Goal: Information Seeking & Learning: Find specific fact

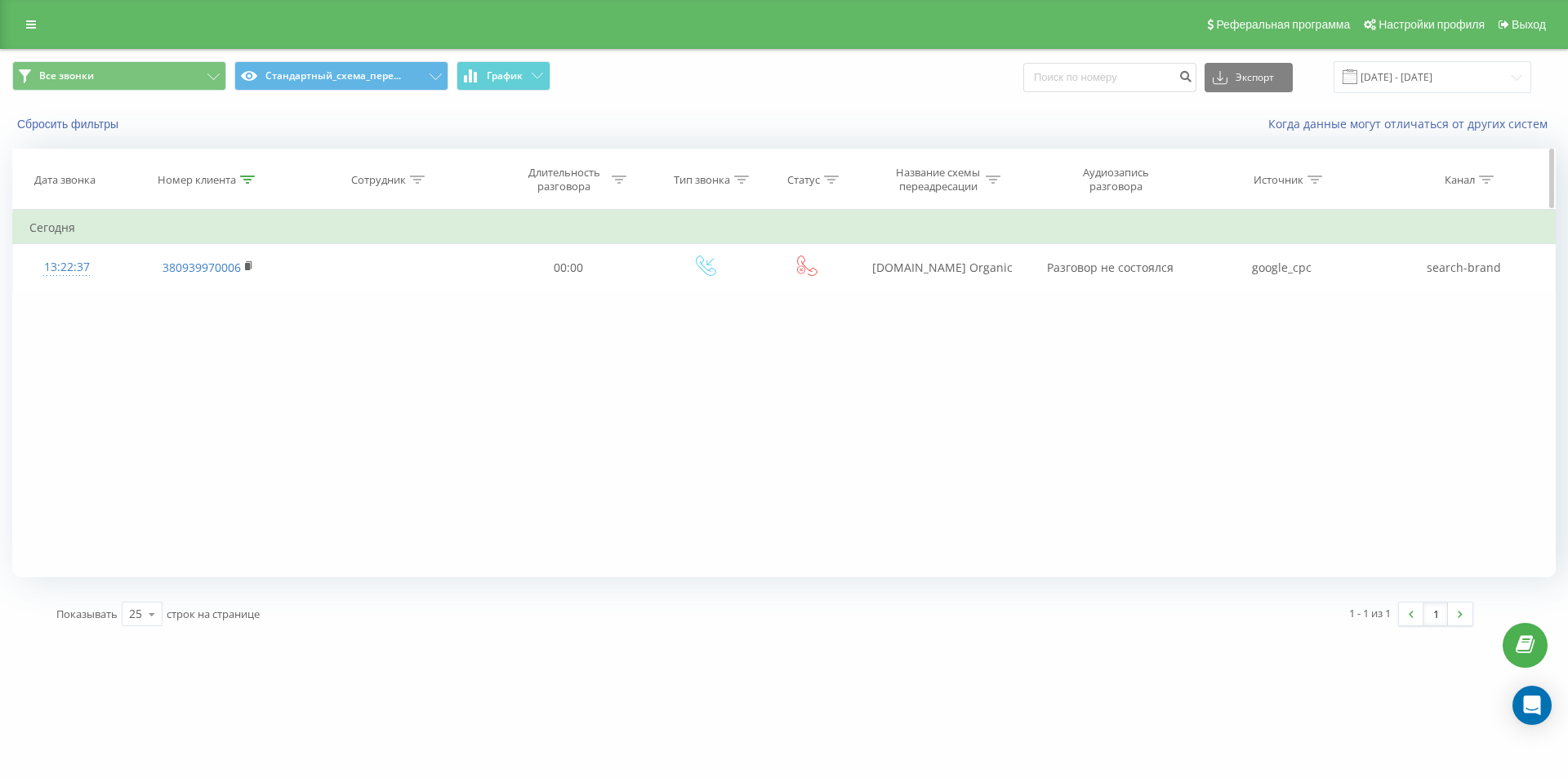
click at [249, 184] on div at bounding box center [248, 179] width 15 height 14
drag, startPoint x: 226, startPoint y: 293, endPoint x: 0, endPoint y: 178, distance: 253.6
click at [0, 197] on div "Все звонки Стандартный_схема_пере... График Экспорт .csv .xls .xlsx 19.08.2025 …" at bounding box center [784, 343] width 1568 height 589
paste input "686483700"
click button "OK" at bounding box center [243, 330] width 69 height 21
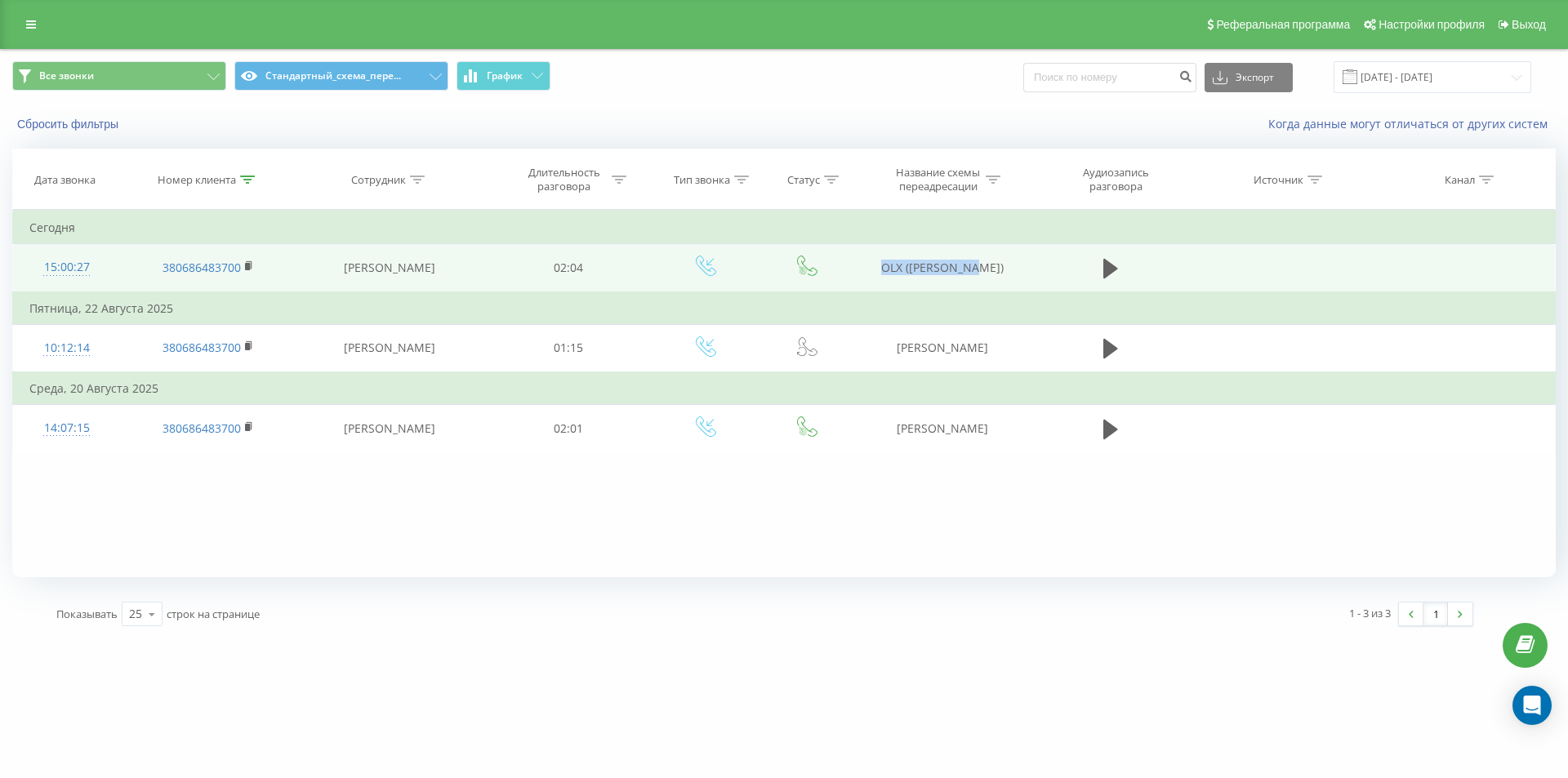
drag, startPoint x: 885, startPoint y: 266, endPoint x: 1025, endPoint y: 263, distance: 140.0
click at [1025, 263] on td "OLX (Тарасенко)" at bounding box center [941, 268] width 175 height 49
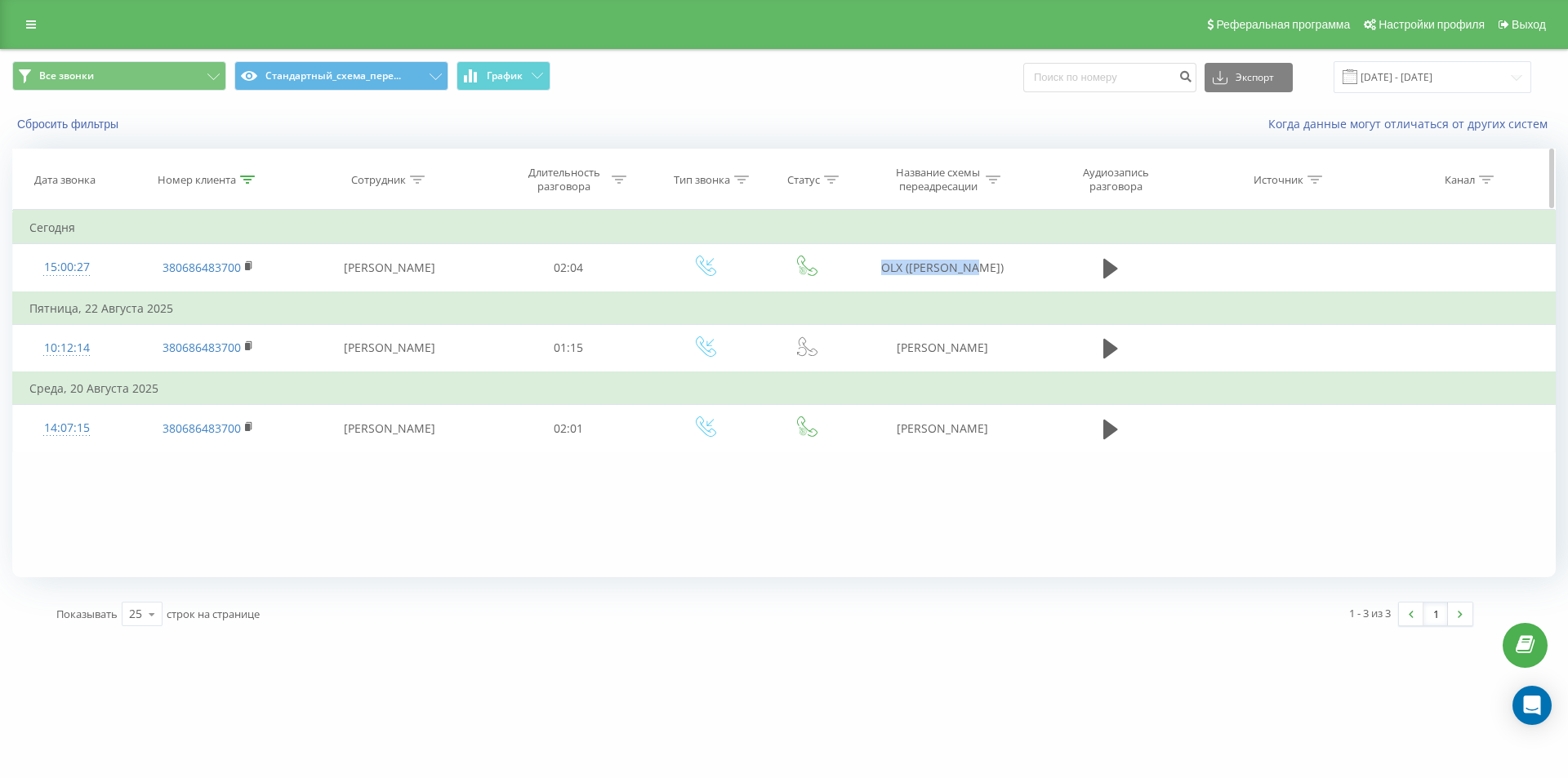
copy td "OLX (Тарасенко)"
click at [245, 177] on icon at bounding box center [248, 179] width 15 height 8
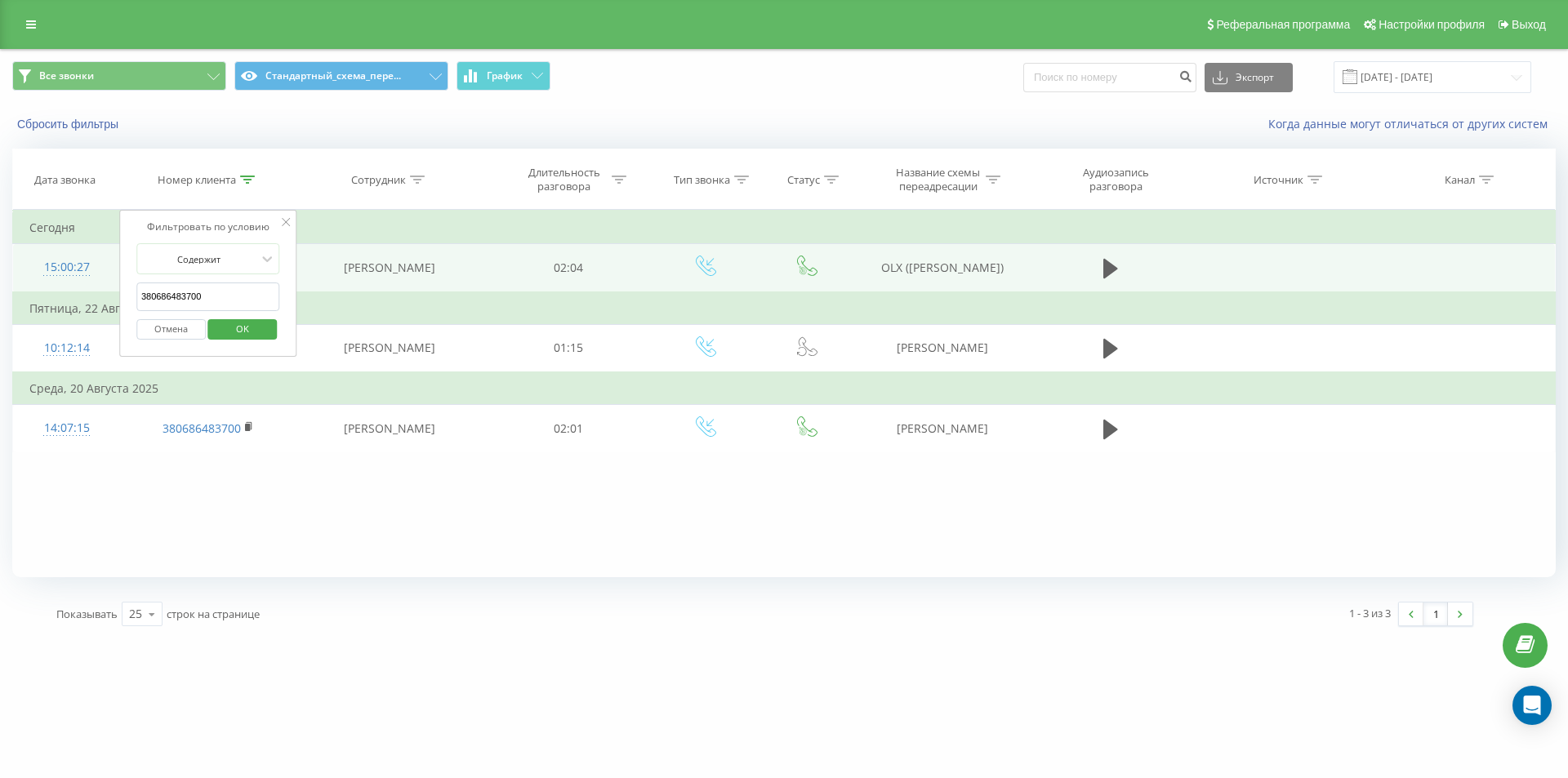
click at [51, 249] on table "Фильтровать по условию Содержит 380686483700 Отмена OK Фильтровать по условию С…" at bounding box center [784, 332] width 1544 height 243
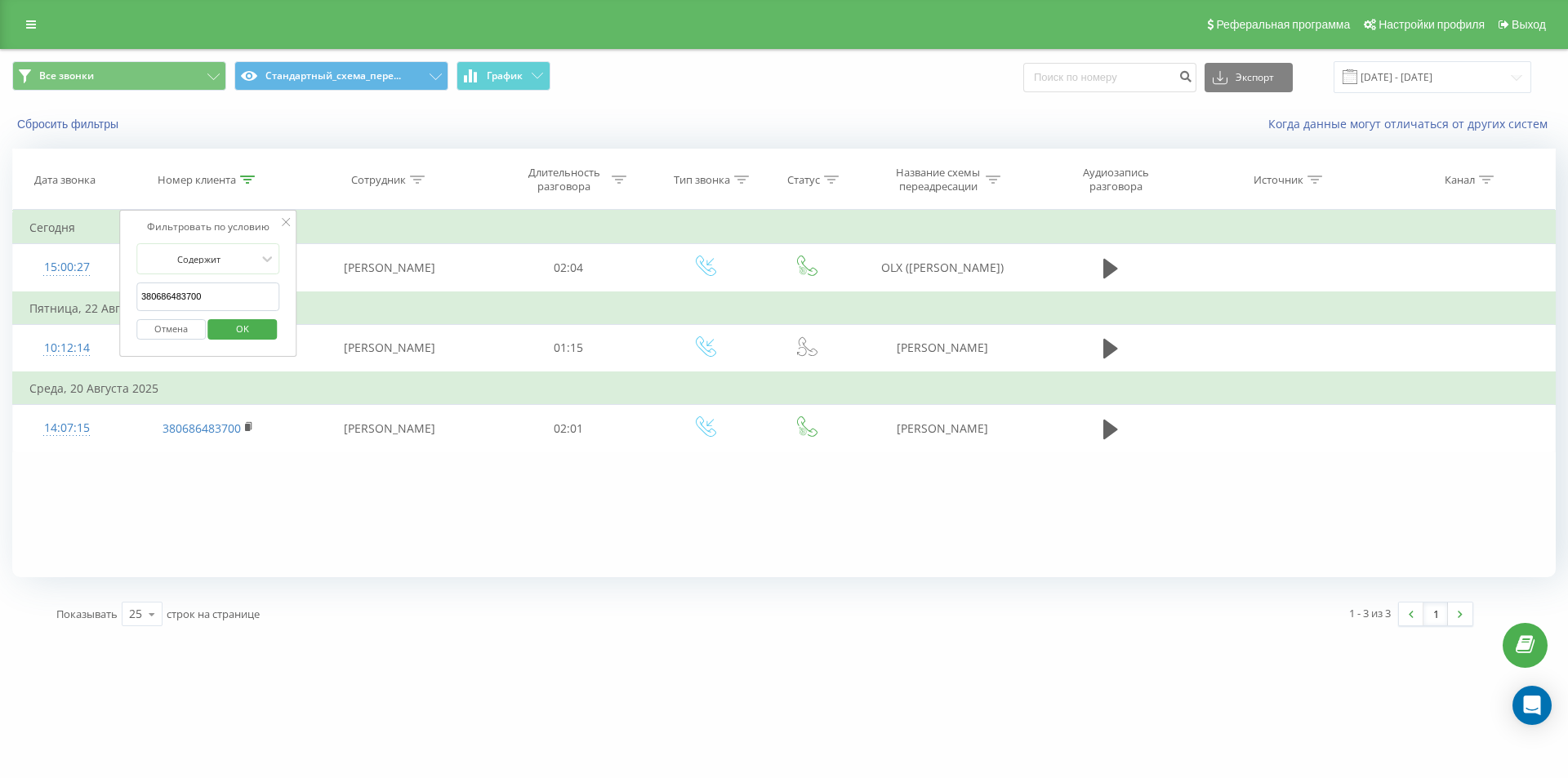
paste input "50136501"
click button "OK" at bounding box center [243, 330] width 69 height 21
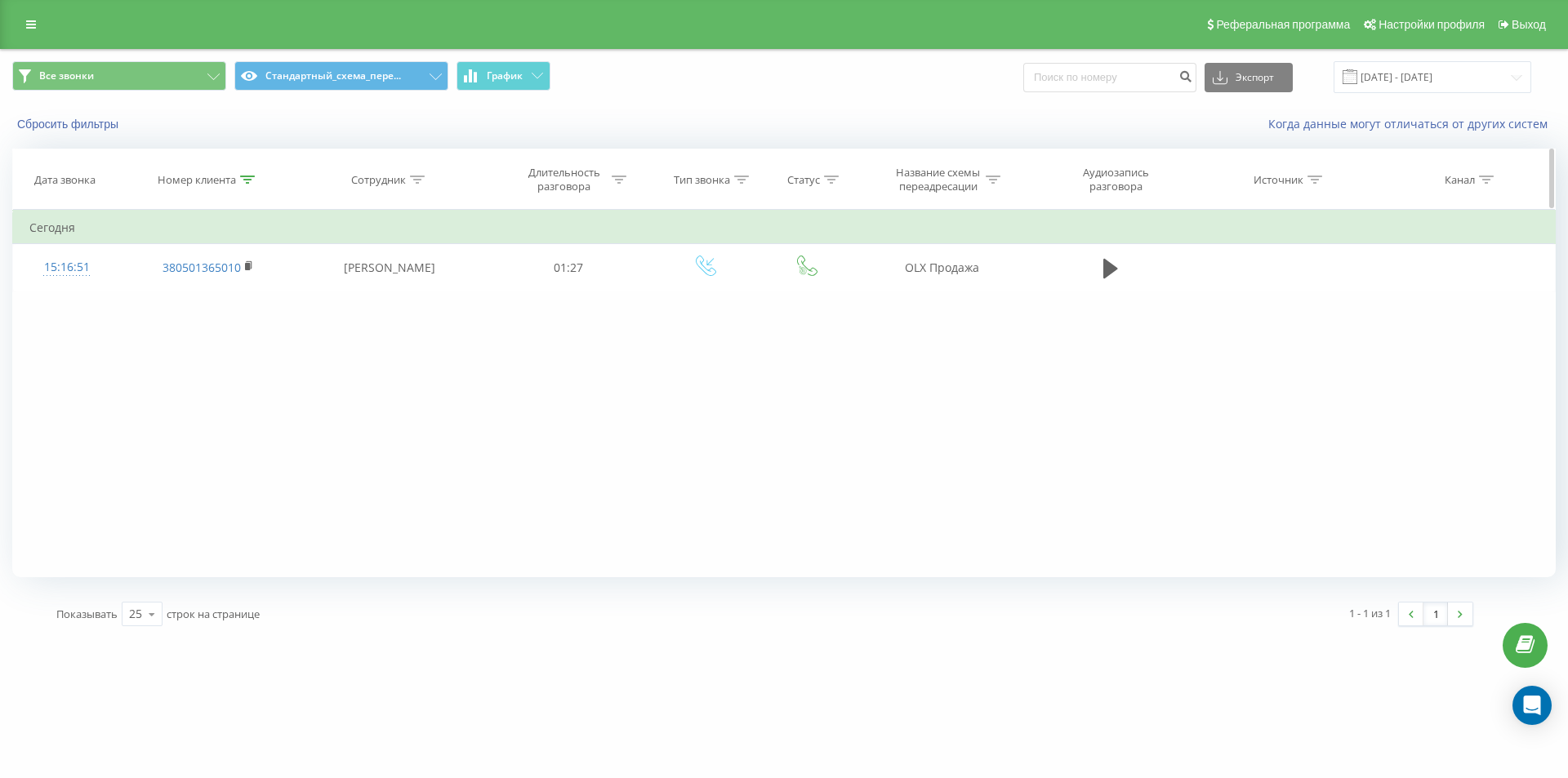
click at [250, 182] on icon at bounding box center [248, 179] width 15 height 8
drag, startPoint x: 227, startPoint y: 294, endPoint x: 96, endPoint y: 214, distance: 153.5
click at [120, 251] on div "Фильтровать по условию Содержит 380501365010 Отмена OK" at bounding box center [208, 283] width 178 height 147
paste input "673223311"
click button "OK" at bounding box center [243, 330] width 69 height 21
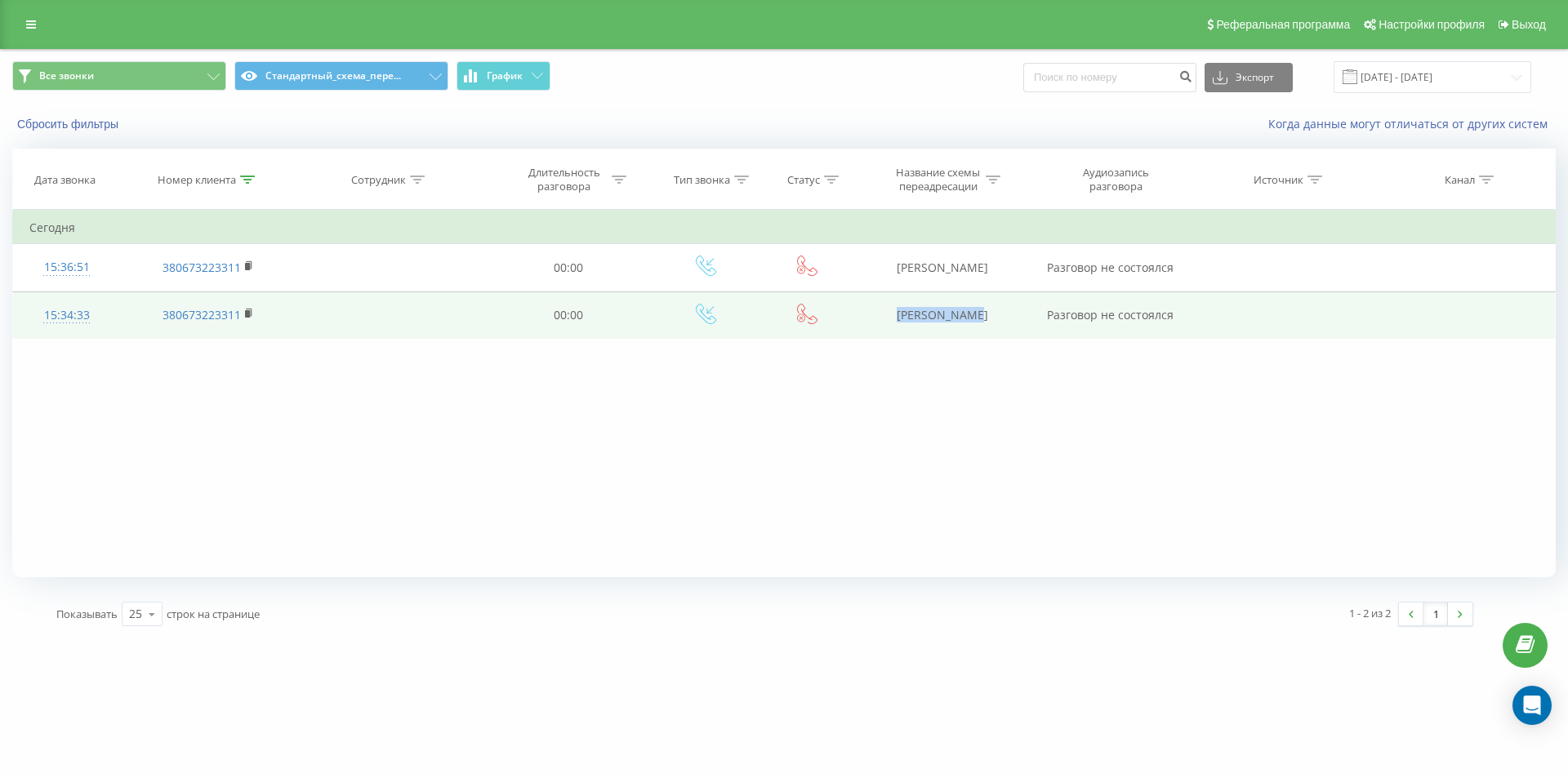
drag, startPoint x: 885, startPoint y: 320, endPoint x: 1004, endPoint y: 321, distance: 119.0
click at [1003, 321] on td "OLX Войтенко" at bounding box center [941, 315] width 175 height 48
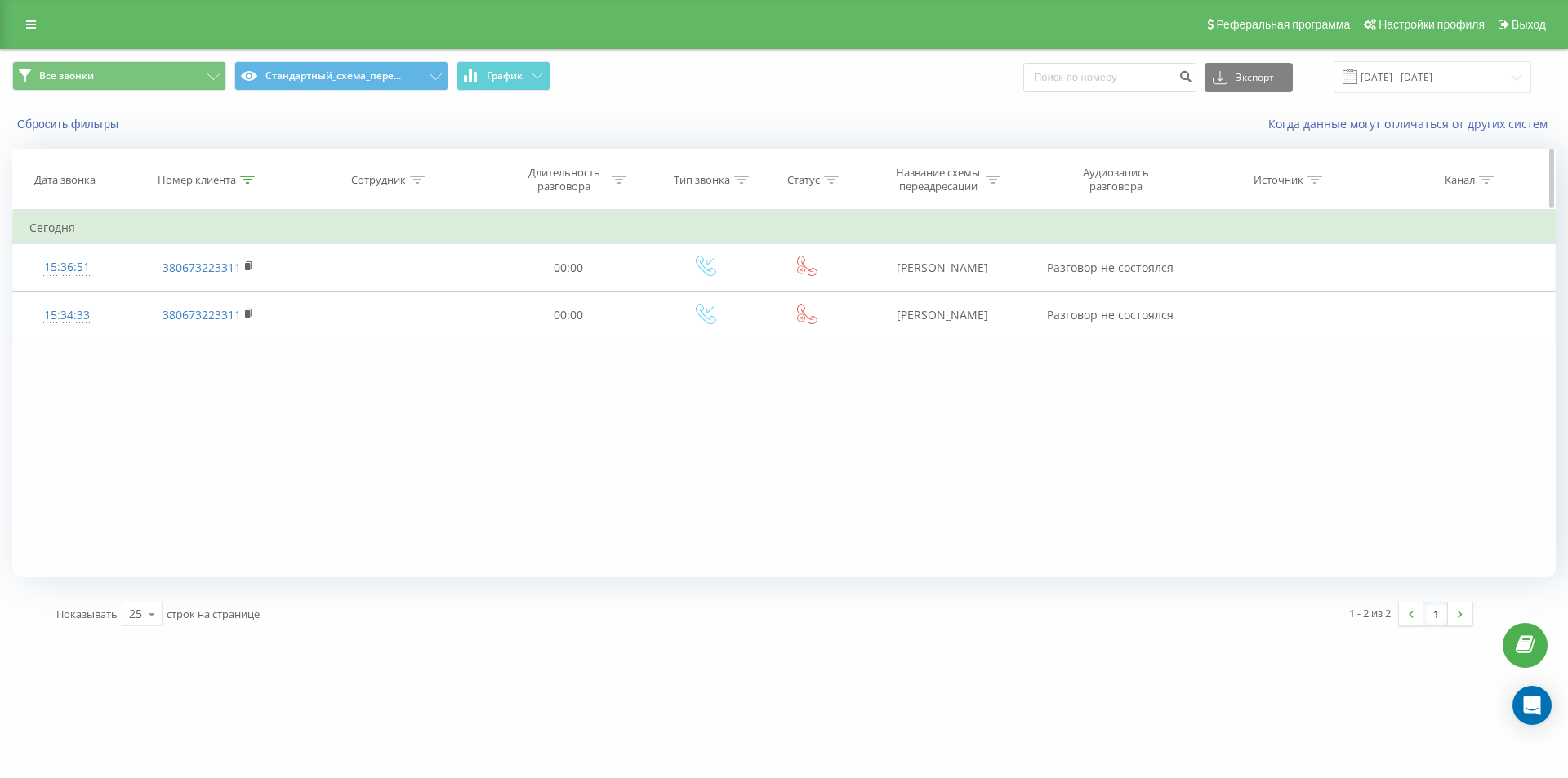
drag, startPoint x: 250, startPoint y: 169, endPoint x: 237, endPoint y: 208, distance: 41.1
click at [249, 172] on th "Номер клиента" at bounding box center [207, 179] width 175 height 61
drag, startPoint x: 252, startPoint y: 178, endPoint x: 217, endPoint y: 251, distance: 81.0
click at [249, 184] on div at bounding box center [248, 179] width 15 height 14
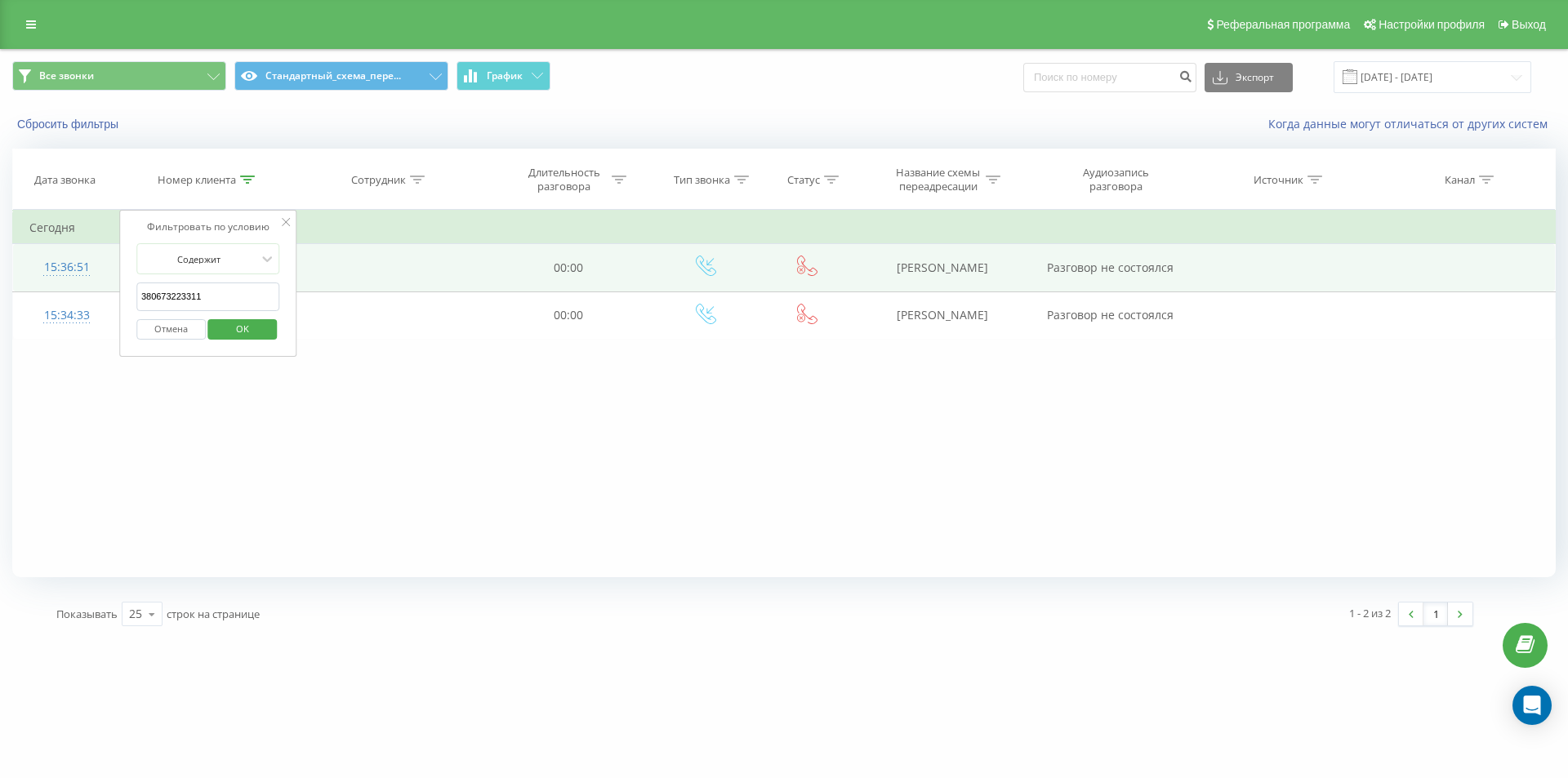
drag, startPoint x: 210, startPoint y: 287, endPoint x: 63, endPoint y: 262, distance: 149.1
click at [122, 294] on div "Фильтровать по условию Содержит 380673223311 Отмена OK" at bounding box center [208, 283] width 178 height 147
paste input "931072615"
type input "380931072615"
click button "OK" at bounding box center [243, 330] width 69 height 21
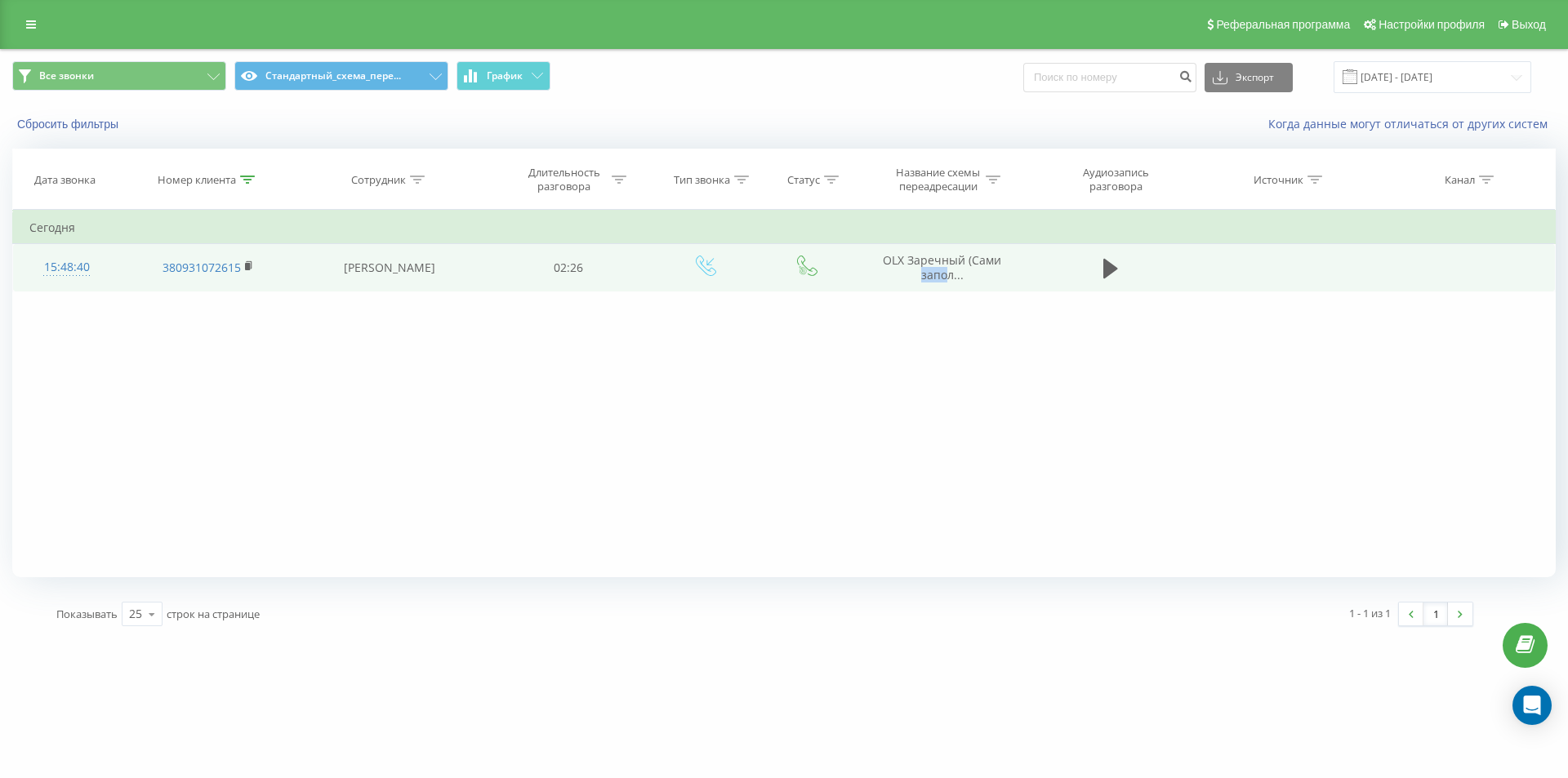
click at [918, 265] on td "OLX Заречный (Сами запол..." at bounding box center [941, 267] width 175 height 48
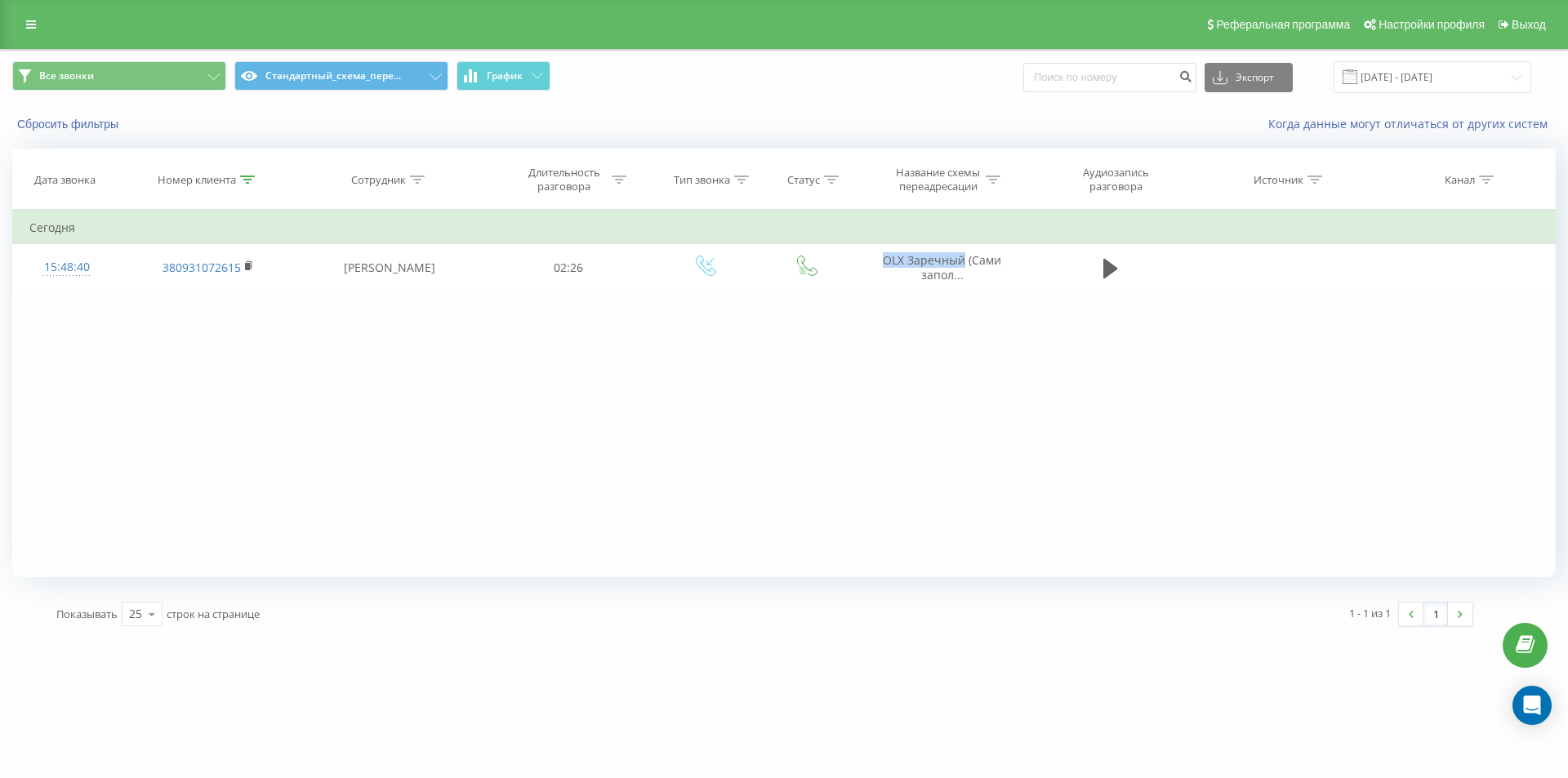
drag, startPoint x: 873, startPoint y: 262, endPoint x: 808, endPoint y: 70, distance: 202.7
click at [949, 249] on td "OLX Заречный (Сами запол..." at bounding box center [941, 267] width 175 height 48
copy span "OLX Заречный"
click at [246, 177] on icon at bounding box center [248, 179] width 15 height 8
click at [189, 331] on button "Отмена" at bounding box center [171, 330] width 69 height 21
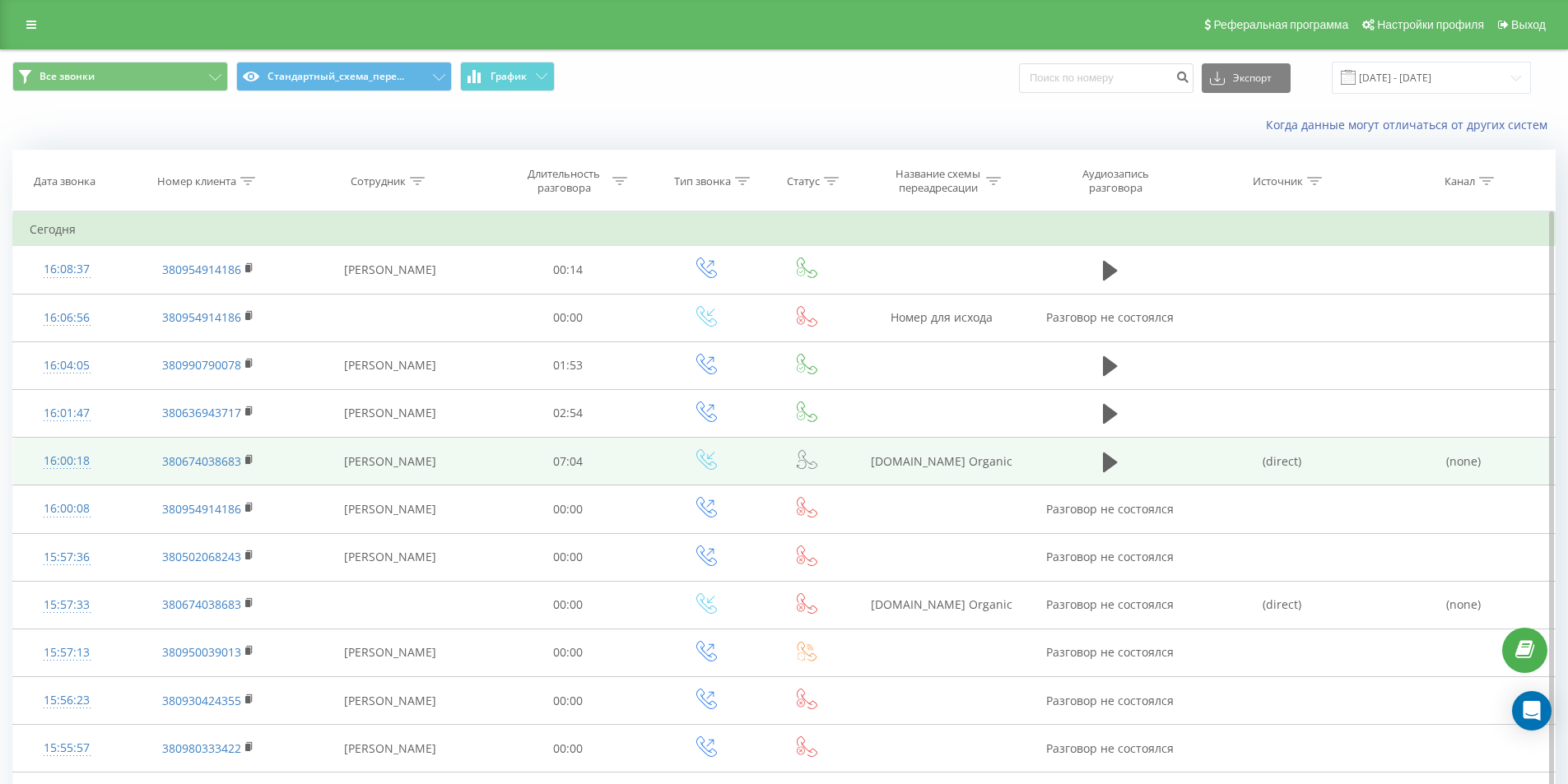
click at [65, 463] on div "16:00:18" at bounding box center [66, 461] width 74 height 32
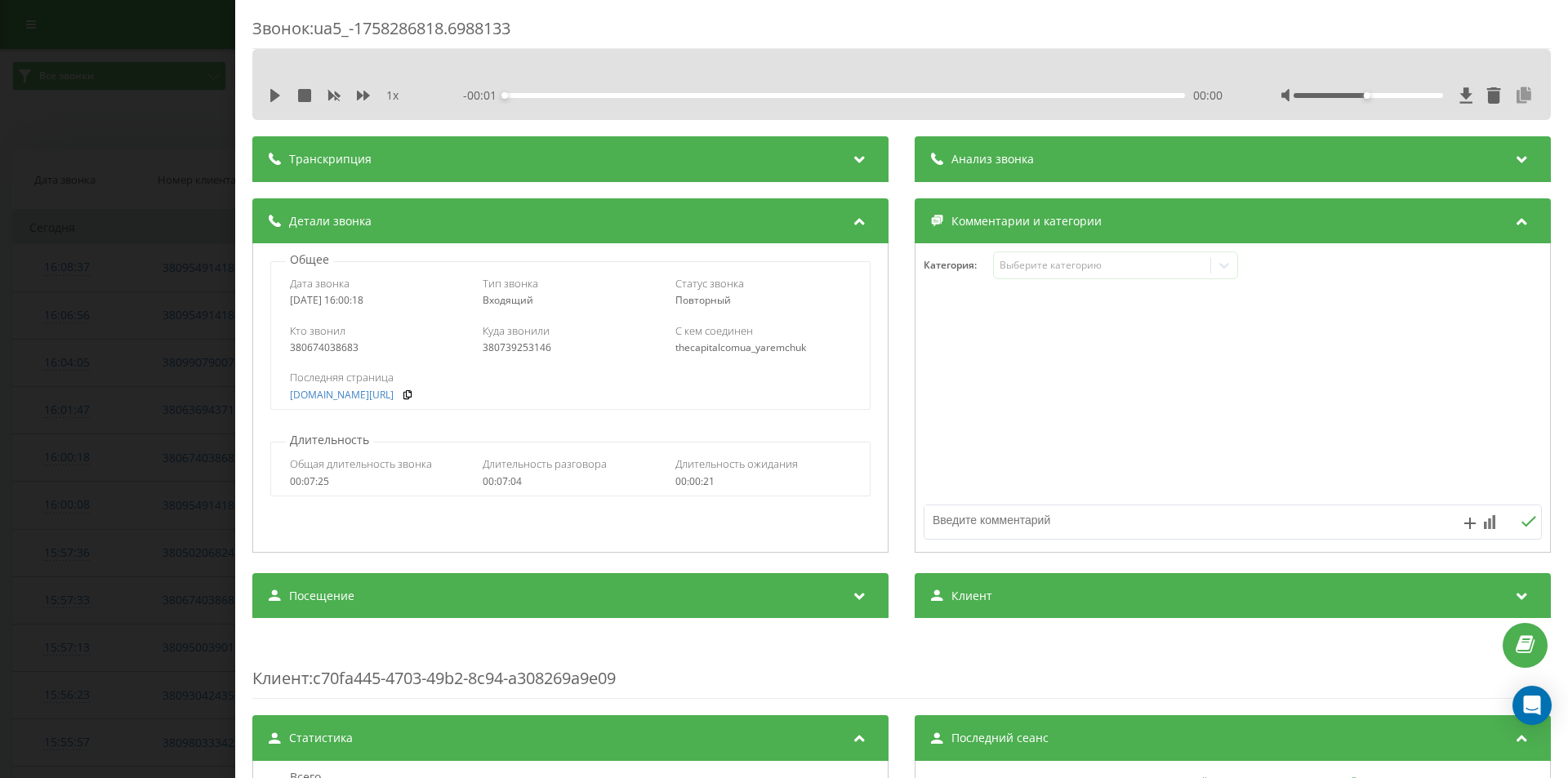
click at [1514, 95] on icon at bounding box center [1523, 94] width 20 height 16
drag, startPoint x: 144, startPoint y: 422, endPoint x: 308, endPoint y: 579, distance: 227.0
click at [146, 424] on div "Звонок : ua5_-1758286818.6988133 1 x - 00:01 00:00 00:00 Транскрипция Для анали…" at bounding box center [784, 389] width 1568 height 778
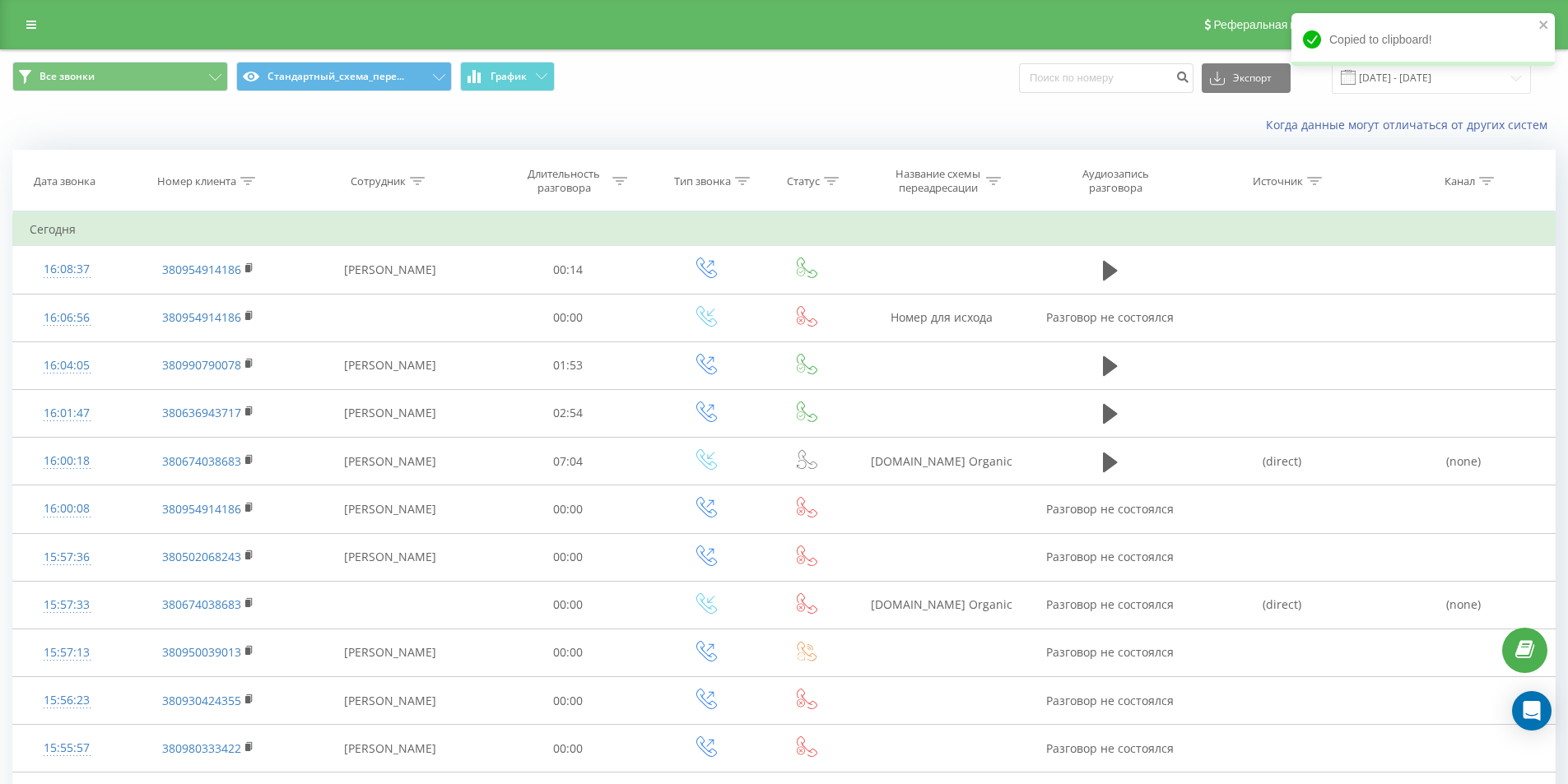
drag, startPoint x: 282, startPoint y: 109, endPoint x: 390, endPoint y: 13, distance: 144.5
click at [282, 109] on div "Когда данные могут отличаться от других систем" at bounding box center [784, 125] width 1566 height 40
click at [248, 183] on icon at bounding box center [248, 181] width 15 height 8
drag, startPoint x: 238, startPoint y: 283, endPoint x: 230, endPoint y: 288, distance: 9.4
click at [234, 285] on form "Содержит 380931072615 Отмена OK" at bounding box center [208, 297] width 145 height 105
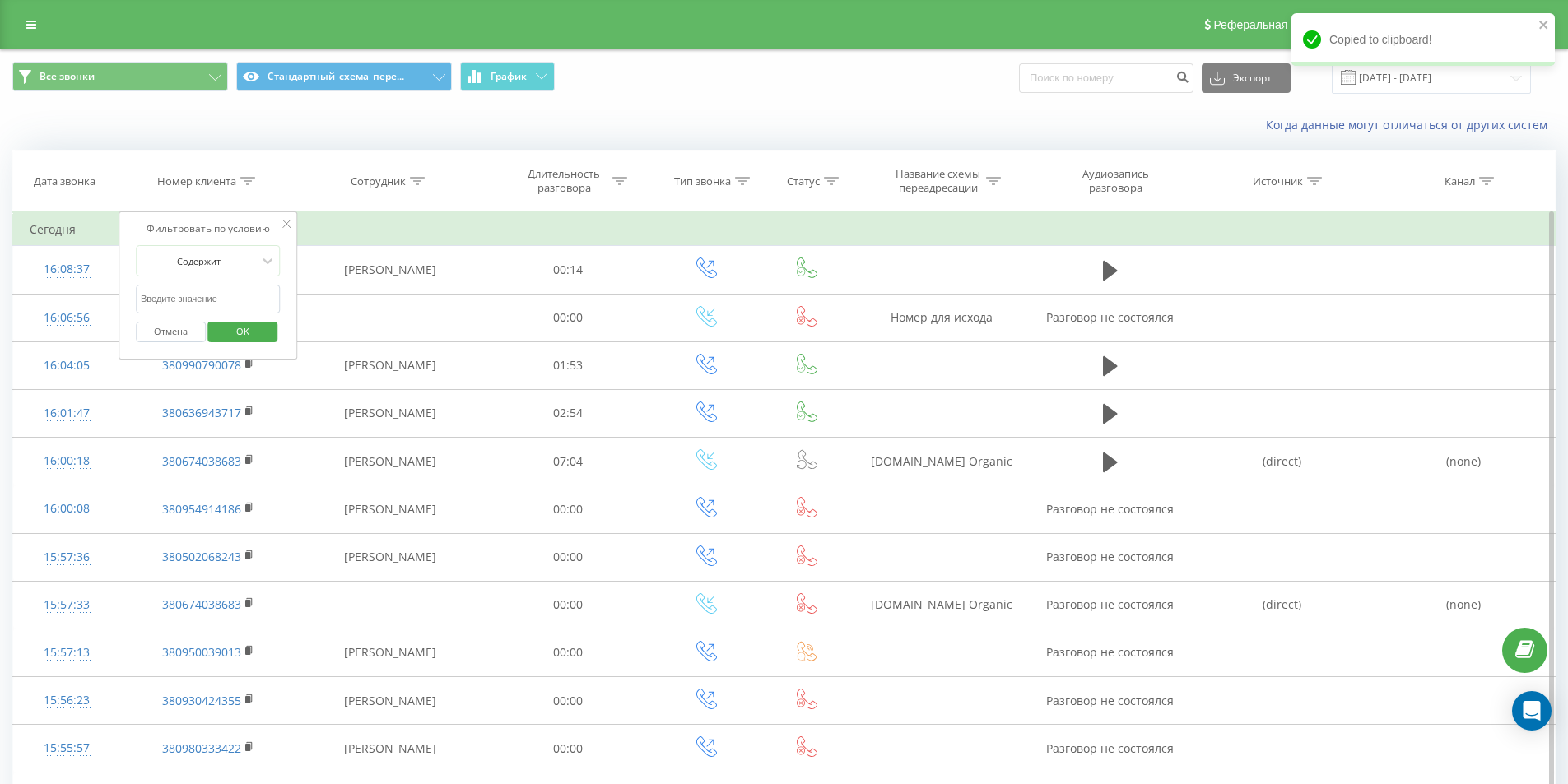
click at [228, 294] on input "text" at bounding box center [208, 298] width 145 height 29
paste input "380971565600"
click button "OK" at bounding box center [243, 332] width 70 height 21
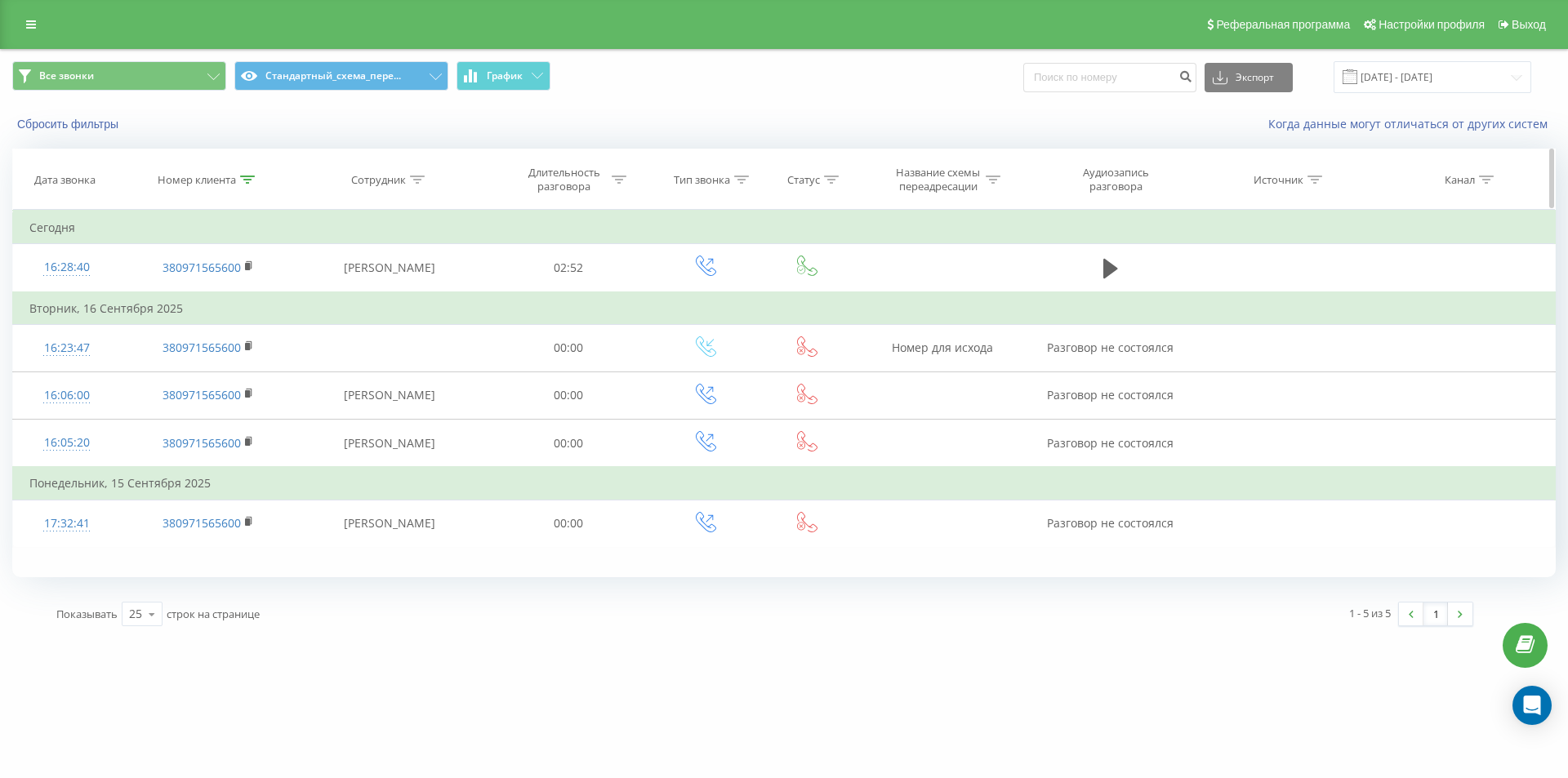
click at [252, 177] on icon at bounding box center [248, 179] width 15 height 8
drag, startPoint x: 221, startPoint y: 290, endPoint x: 75, endPoint y: 211, distance: 166.0
click at [80, 217] on table "Фильтровать по условию Содержит 380971565600 Отмена OK Фильтровать по условию С…" at bounding box center [784, 379] width 1544 height 338
paste input "+380638048182"
click button "OK" at bounding box center [243, 330] width 69 height 21
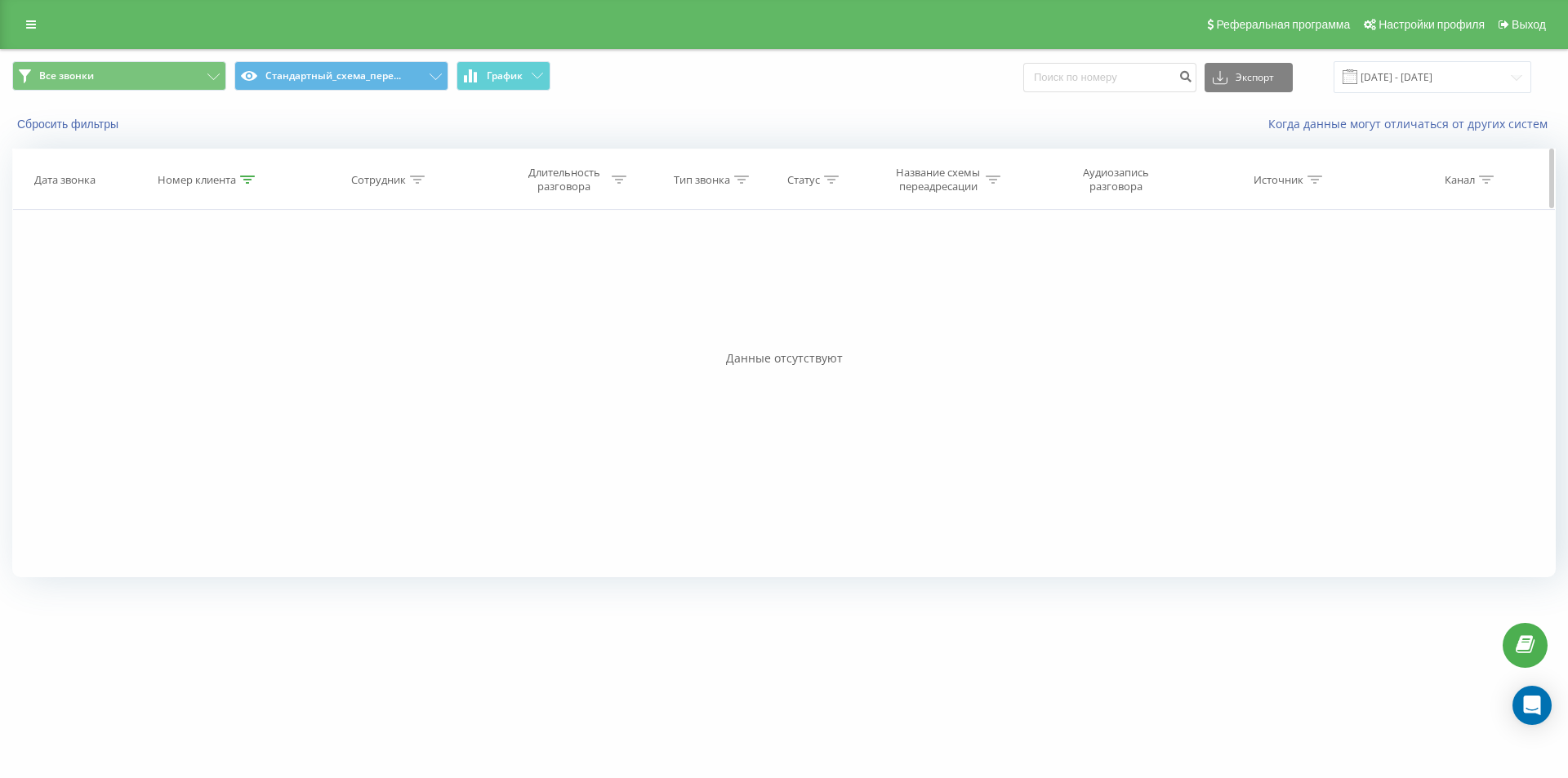
click at [247, 182] on icon at bounding box center [248, 179] width 15 height 8
click at [146, 290] on input "+380638048182" at bounding box center [208, 296] width 144 height 29
click button "OK" at bounding box center [243, 330] width 69 height 21
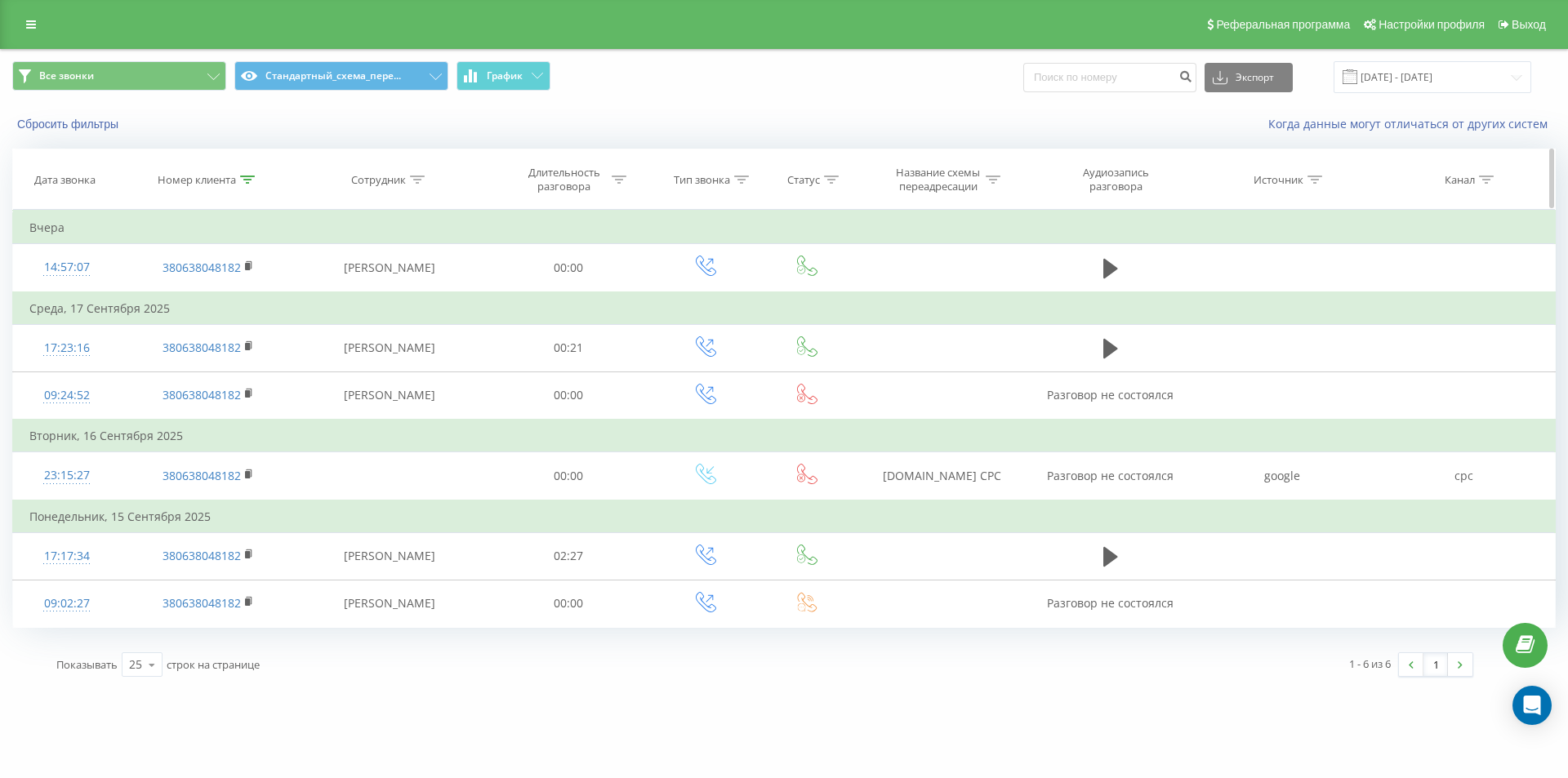
drag, startPoint x: 249, startPoint y: 180, endPoint x: 217, endPoint y: 275, distance: 100.2
click at [249, 181] on icon at bounding box center [248, 179] width 15 height 8
drag, startPoint x: 138, startPoint y: 260, endPoint x: 21, endPoint y: 181, distance: 141.2
click at [62, 218] on table "Фильтровать по условию Содержит 380638048182 Отмена OK Фильтровать по условию С…" at bounding box center [784, 418] width 1544 height 417
paste input "994019828"
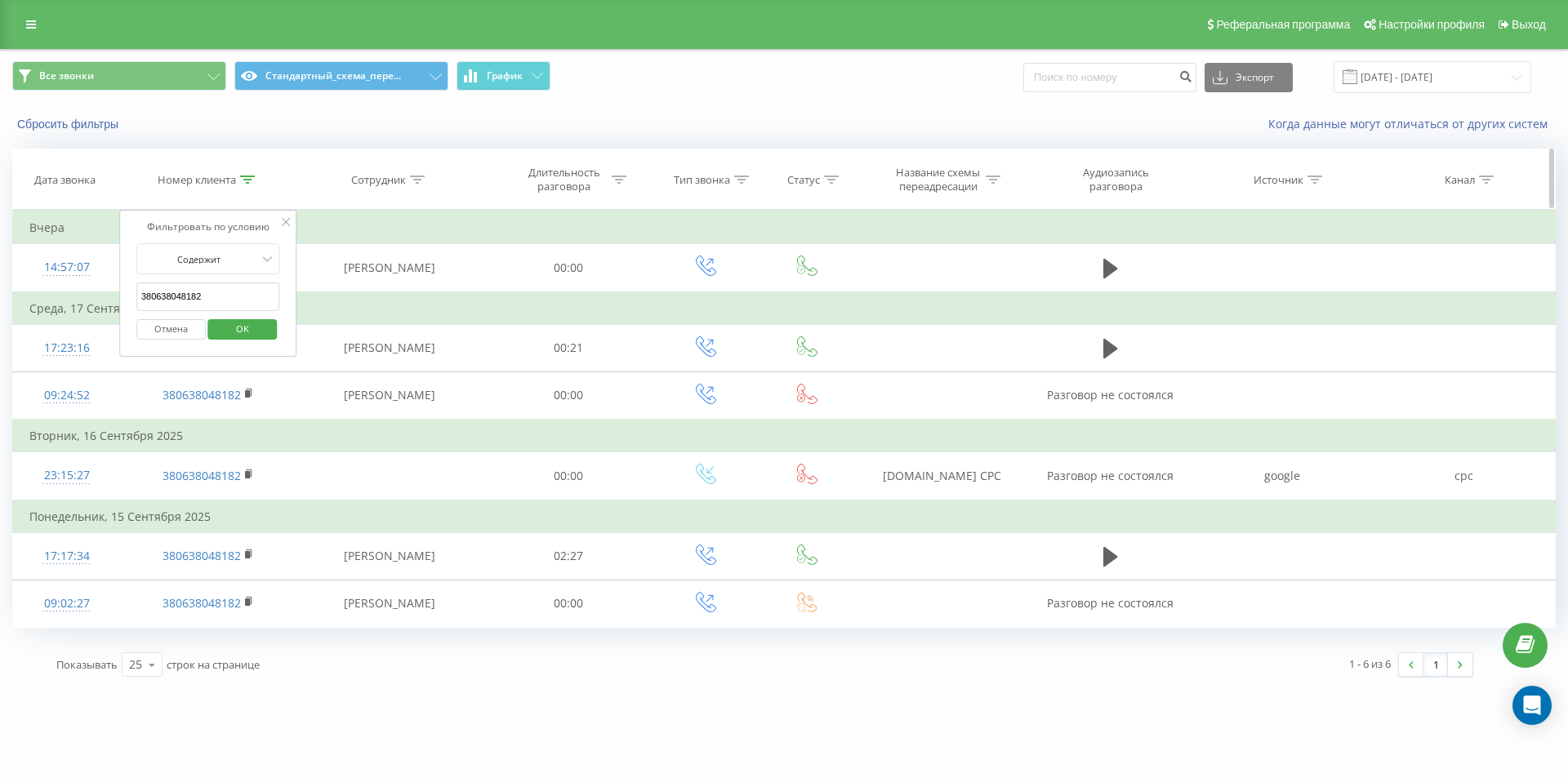
type input "380994019828"
click button "OK" at bounding box center [243, 330] width 69 height 21
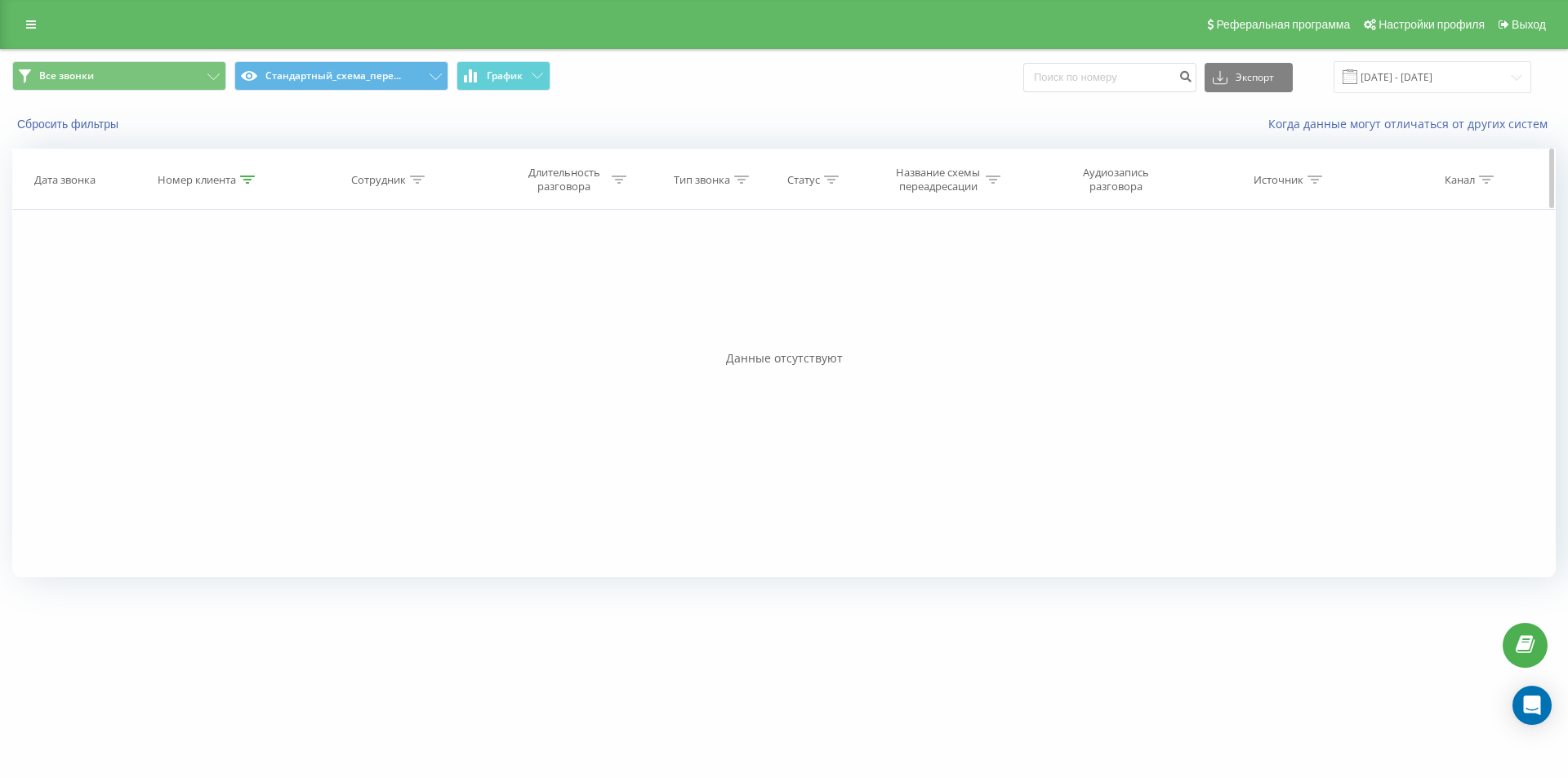
click at [246, 180] on icon at bounding box center [248, 179] width 15 height 8
drag, startPoint x: 221, startPoint y: 294, endPoint x: 113, endPoint y: 247, distance: 117.8
click at [127, 262] on div "Фильтровать по условию Содержит 380994019828 Отмена OK" at bounding box center [208, 283] width 178 height 147
click button "OK" at bounding box center [243, 330] width 69 height 21
click at [243, 171] on th "Номер клиента" at bounding box center [207, 179] width 175 height 61
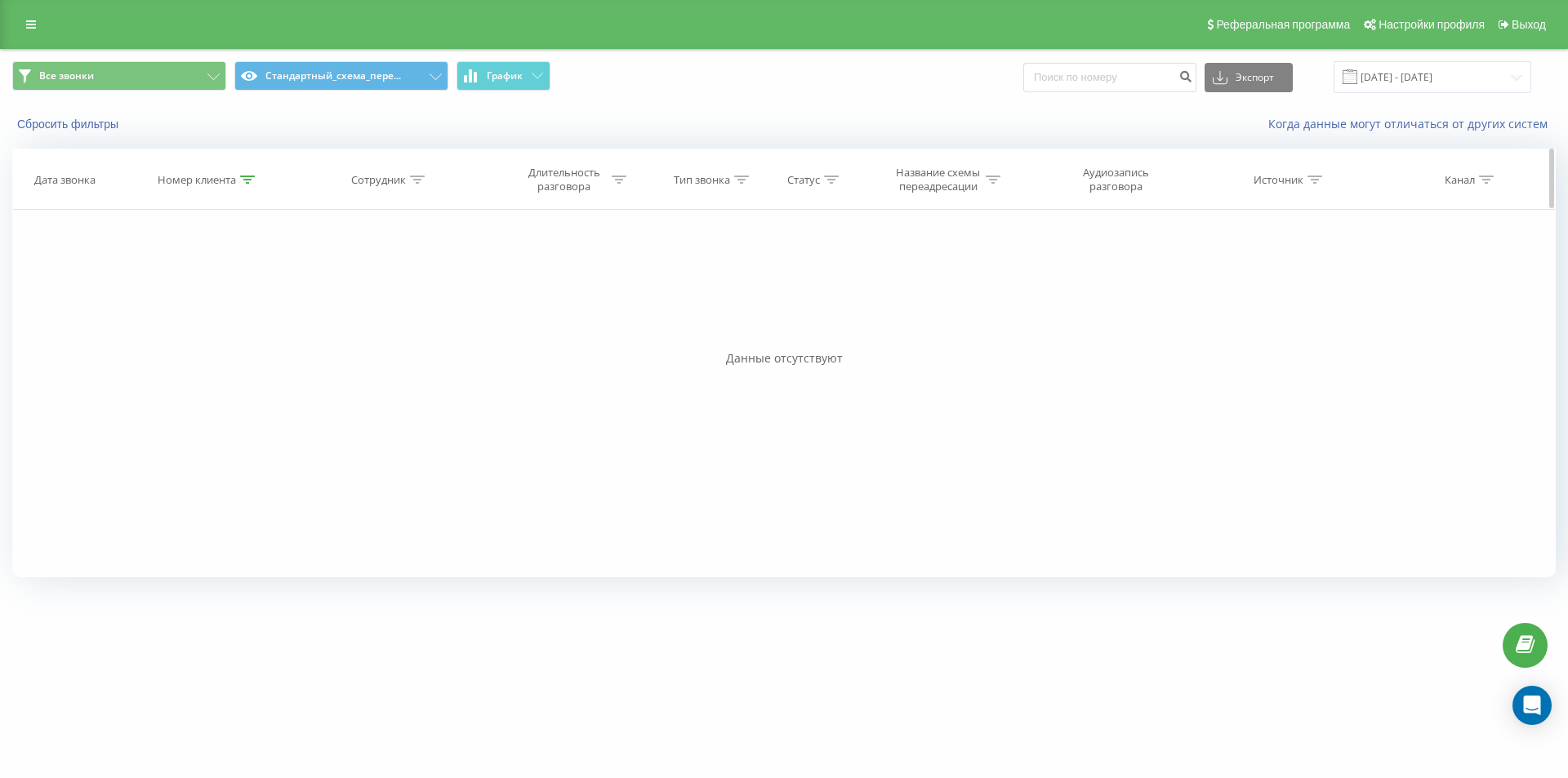
drag, startPoint x: 246, startPoint y: 174, endPoint x: 243, endPoint y: 199, distance: 25.2
click at [246, 177] on div at bounding box center [248, 179] width 15 height 14
click at [184, 335] on button "Отмена" at bounding box center [171, 330] width 69 height 21
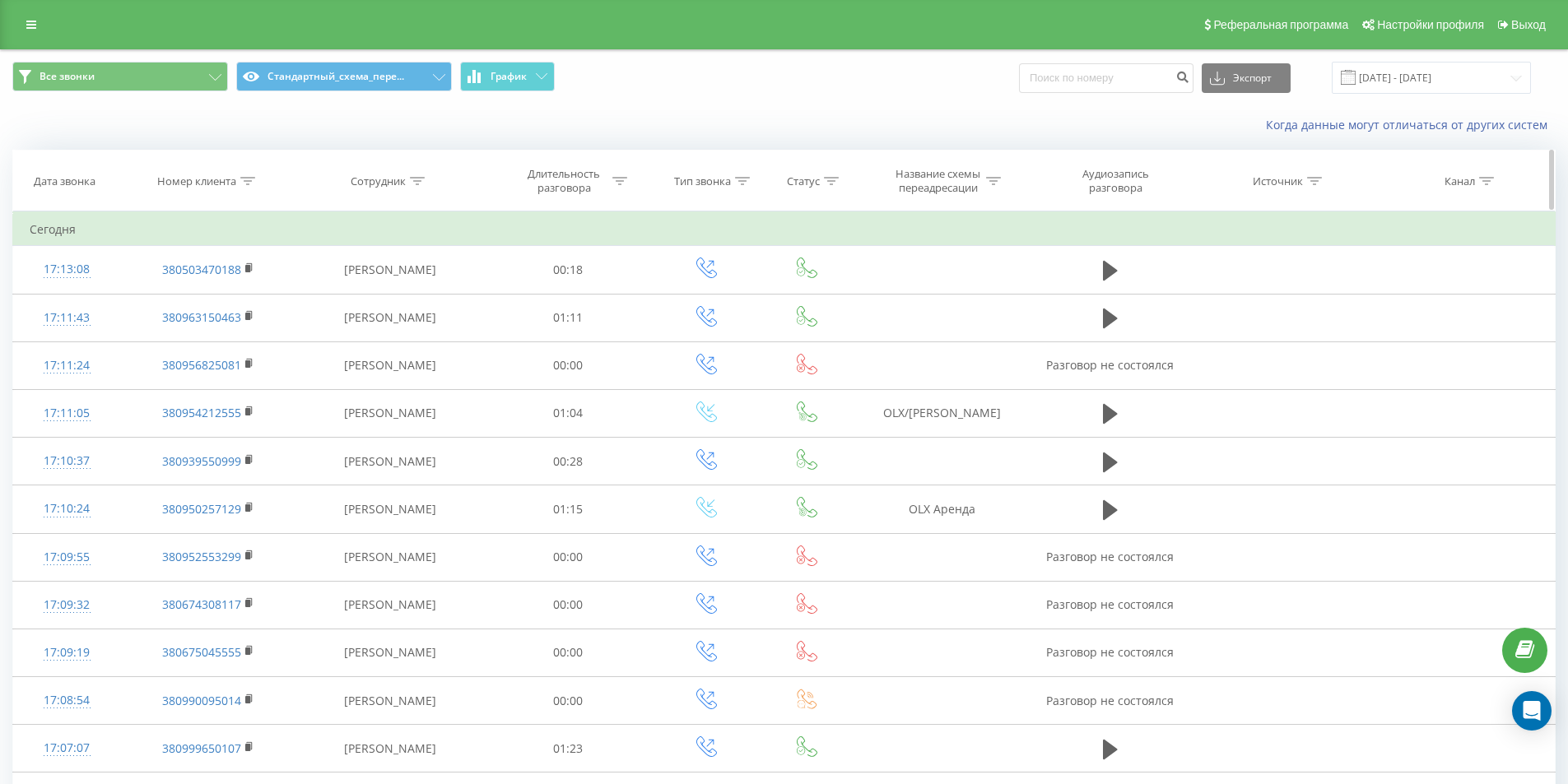
click at [245, 192] on th "Номер клиента" at bounding box center [208, 181] width 175 height 61
click at [253, 175] on div at bounding box center [248, 181] width 15 height 14
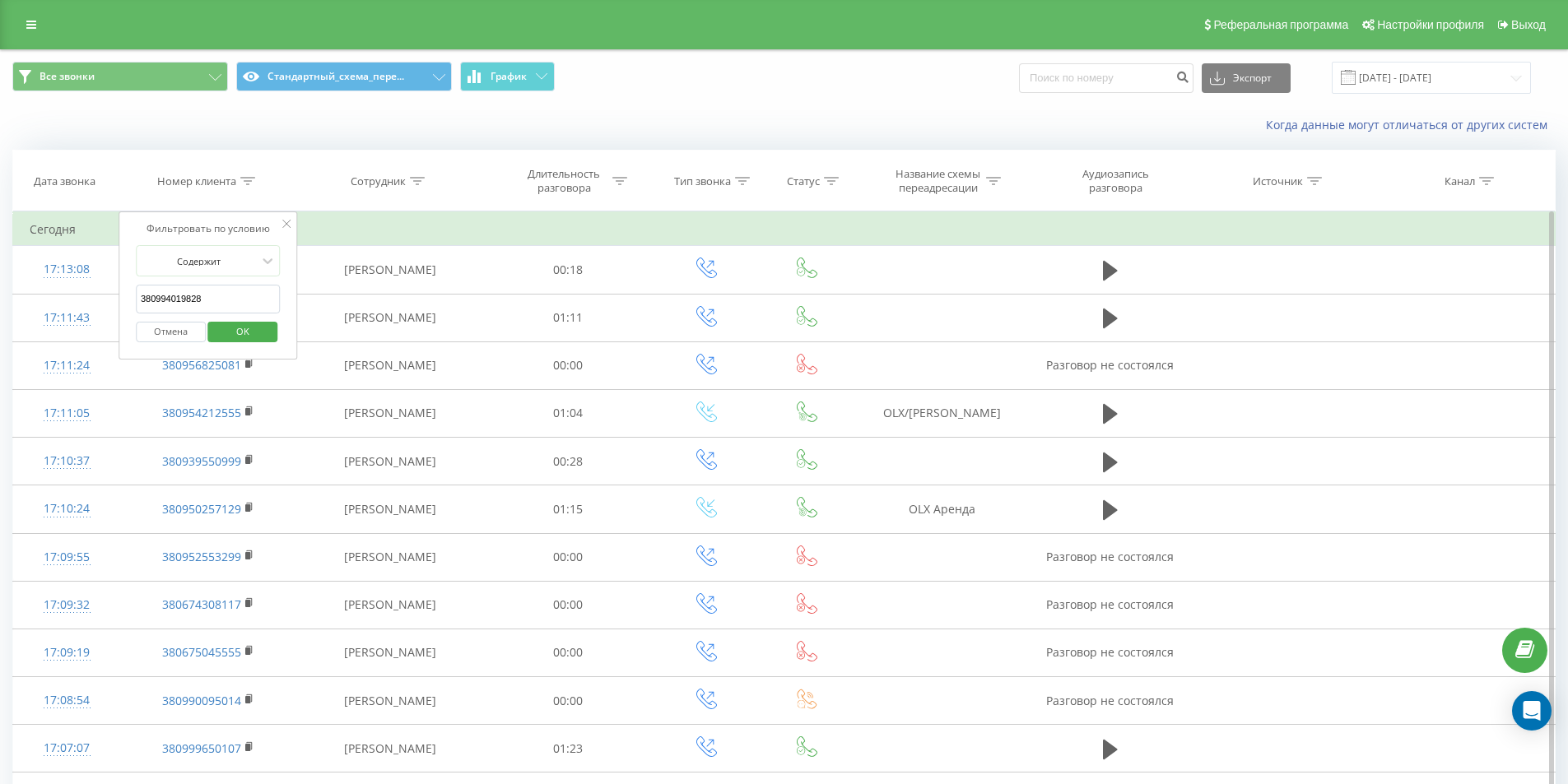
click at [225, 293] on input "380994019828" at bounding box center [208, 298] width 145 height 29
paste input "380667651058"
type input "380667651058"
click button "OK" at bounding box center [243, 332] width 70 height 21
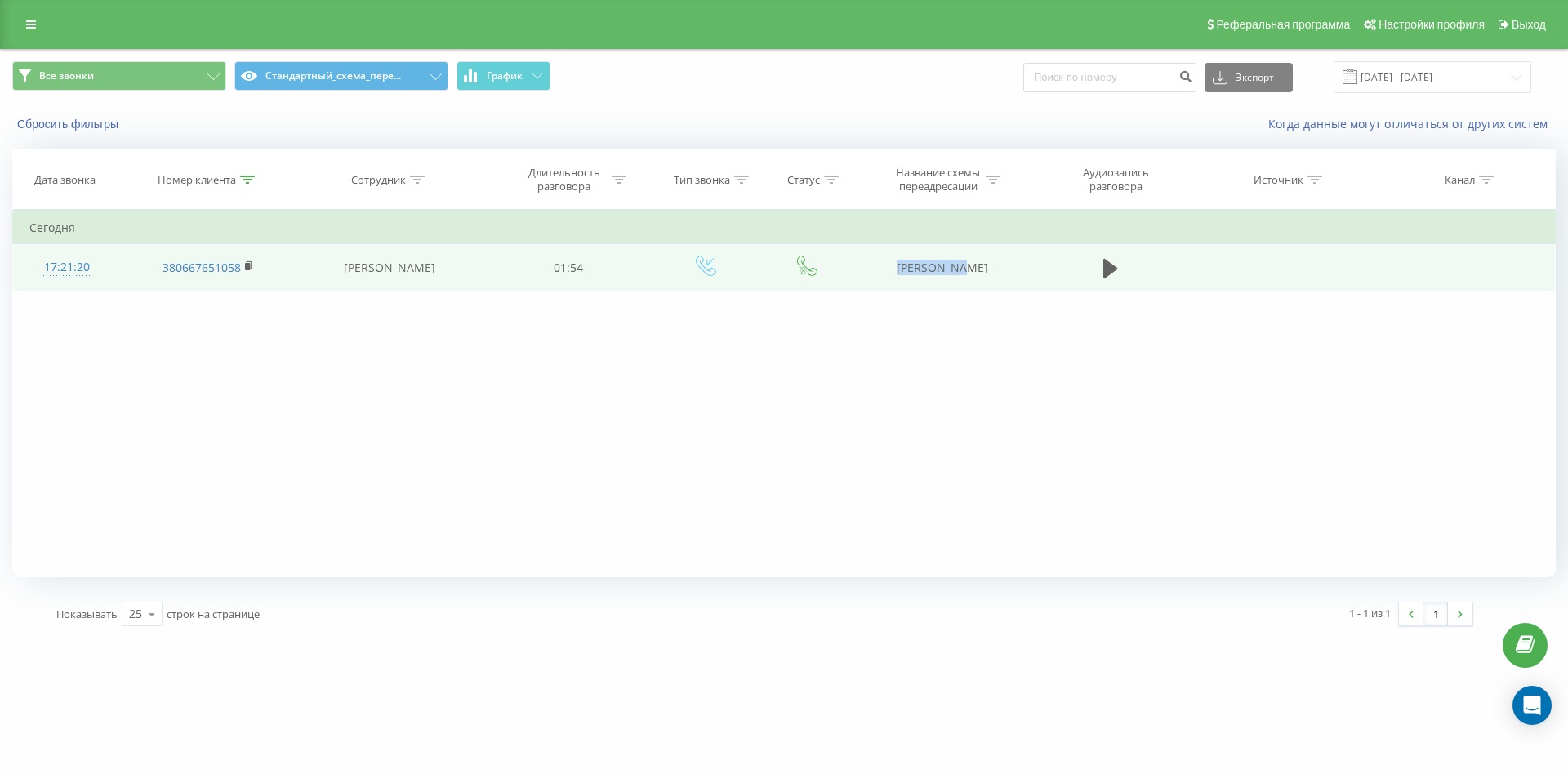
drag, startPoint x: 910, startPoint y: 275, endPoint x: 987, endPoint y: 287, distance: 77.9
click at [987, 287] on td "OLX Пинчук" at bounding box center [941, 267] width 175 height 48
copy td "OLX Пинчук"
